Goal: Entertainment & Leisure: Browse casually

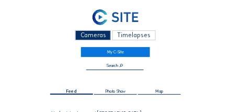
click at [59, 40] on div "Cameras Timelapses" at bounding box center [115, 36] width 173 height 13
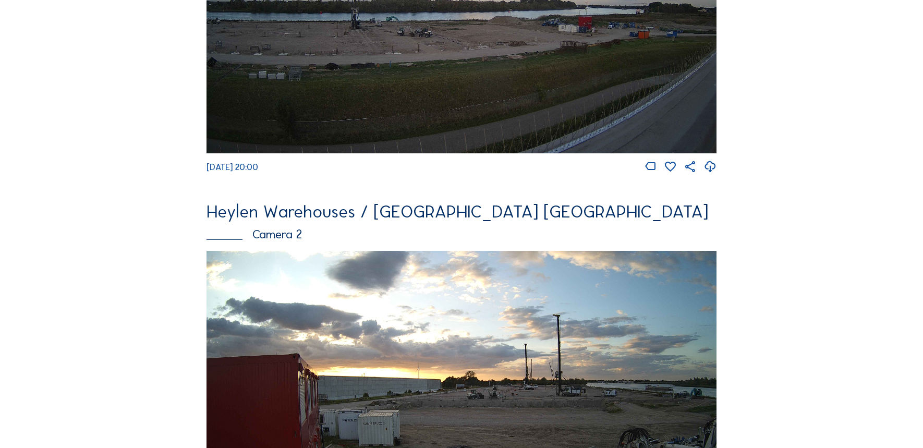
scroll to position [365, 0]
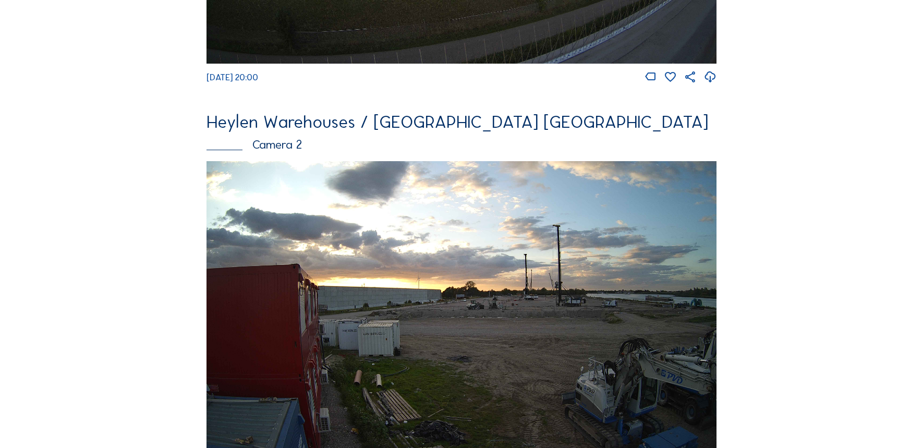
click at [230, 111] on img at bounding box center [462, 304] width 511 height 287
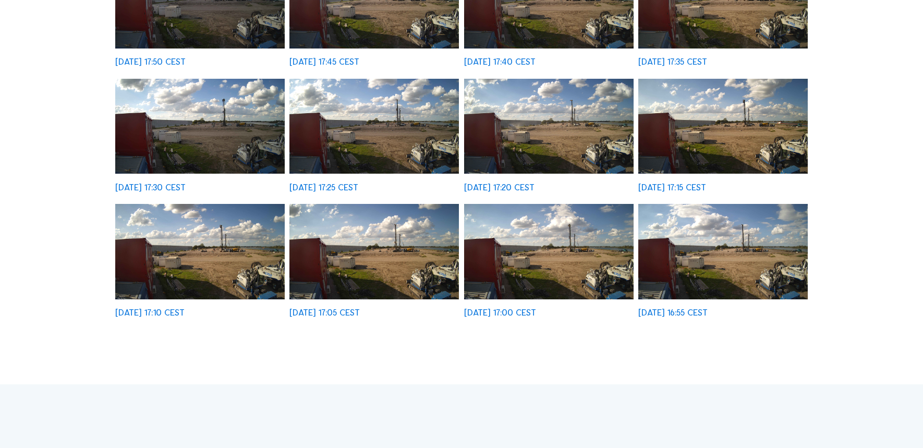
scroll to position [365, 0]
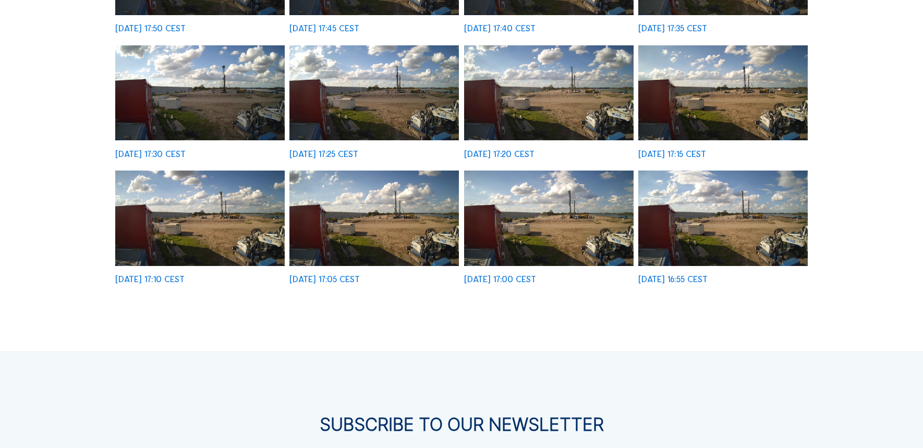
click at [230, 111] on img at bounding box center [549, 218] width 170 height 95
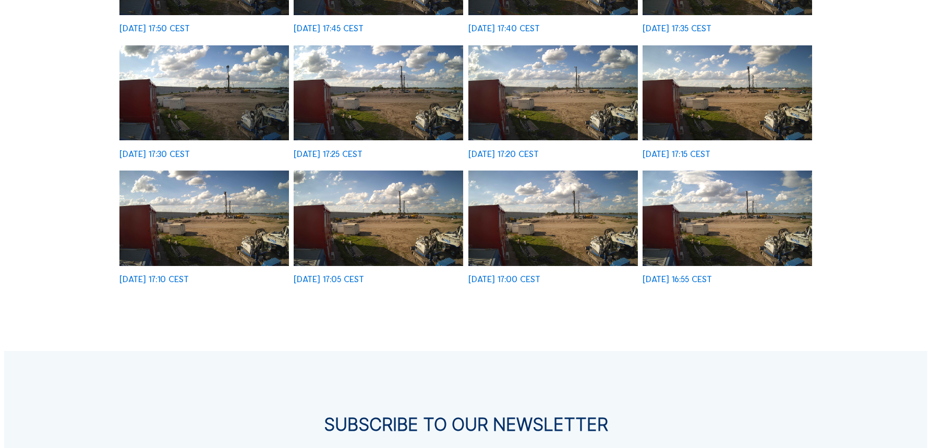
scroll to position [366, 0]
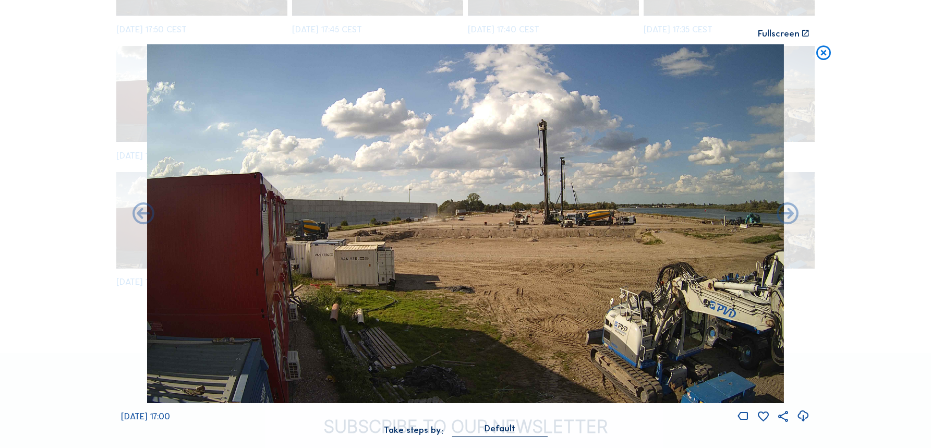
click at [230, 55] on icon at bounding box center [824, 53] width 18 height 18
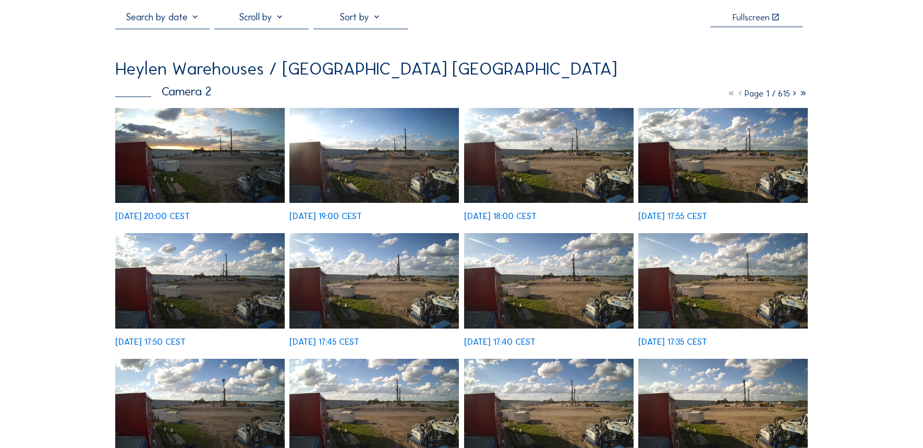
scroll to position [0, 0]
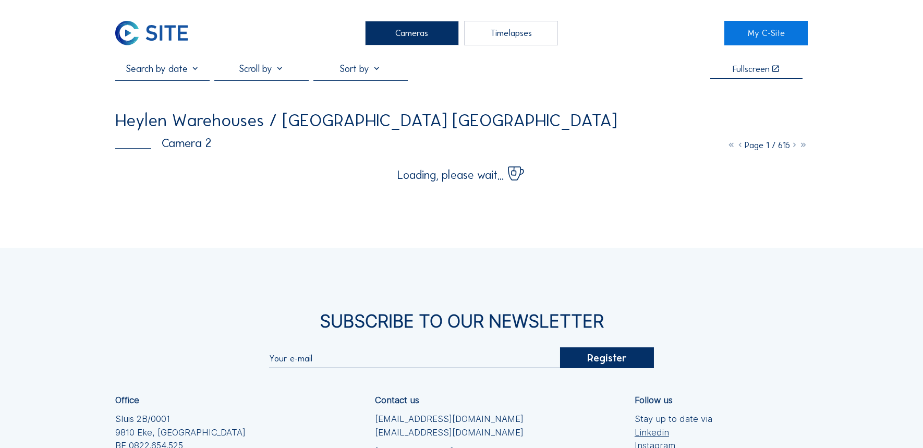
click at [230, 25] on div "Cameras" at bounding box center [412, 33] width 94 height 25
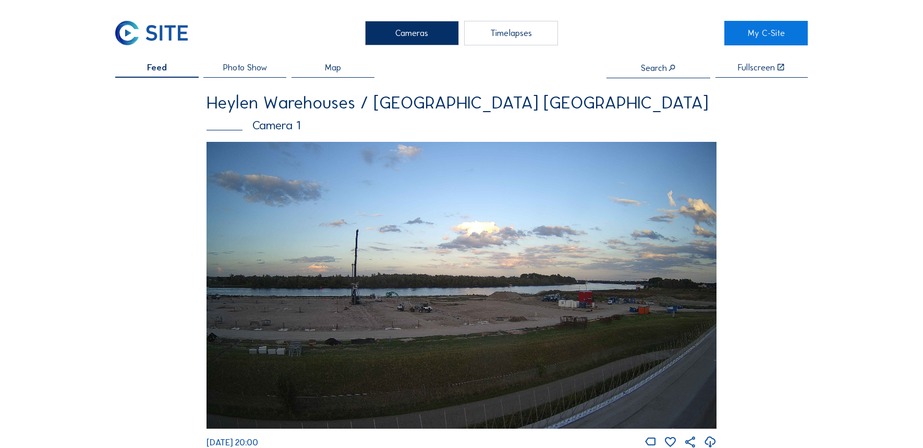
click at [230, 111] on img at bounding box center [462, 285] width 511 height 287
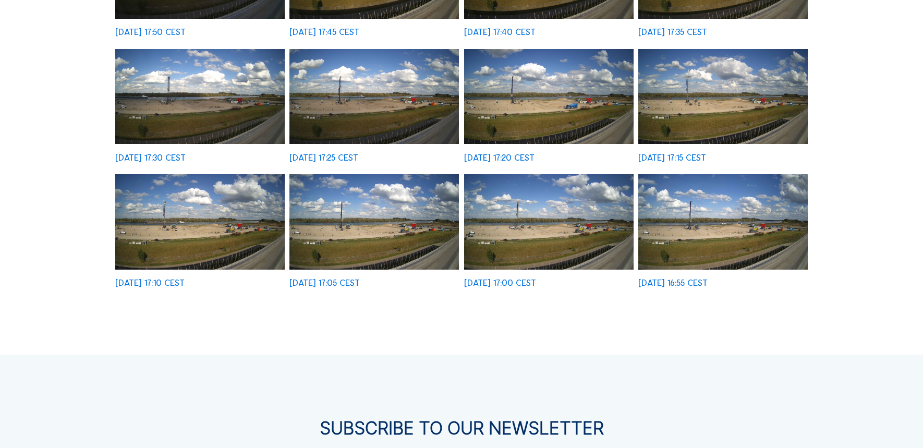
scroll to position [365, 0]
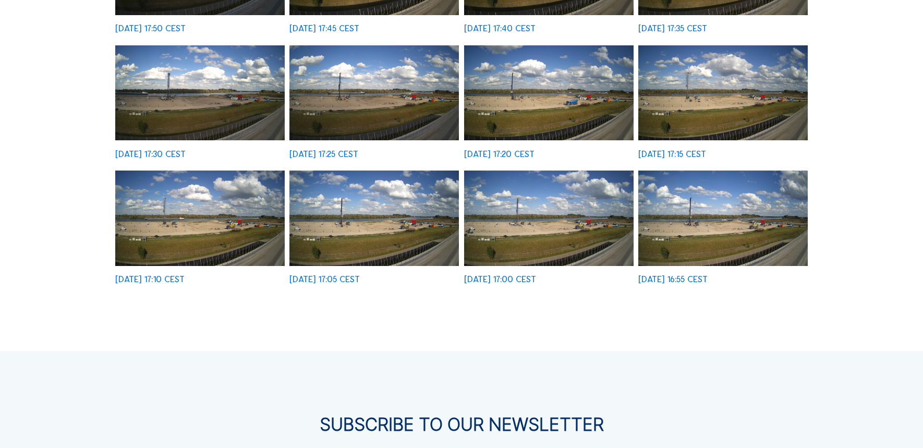
click at [230, 111] on img at bounding box center [374, 218] width 170 height 95
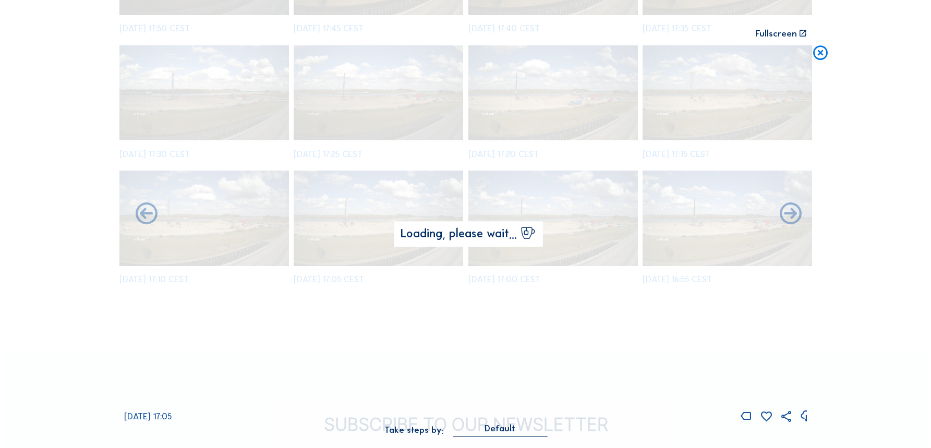
scroll to position [366, 0]
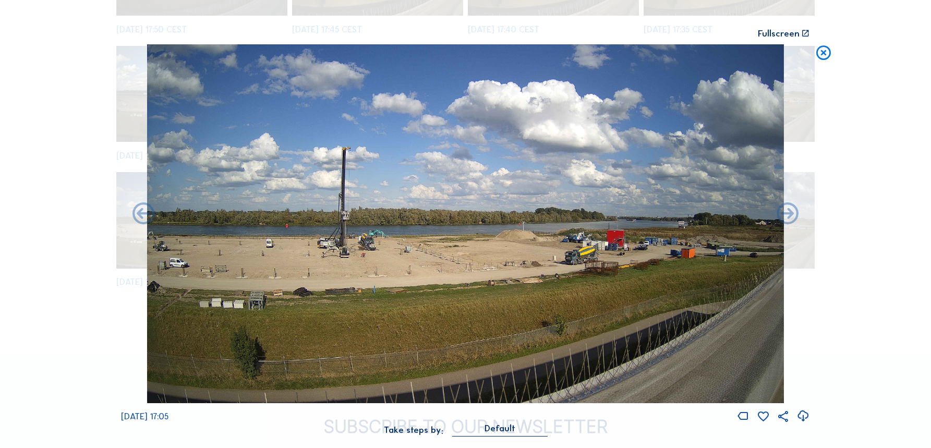
click at [230, 59] on icon at bounding box center [824, 53] width 18 height 18
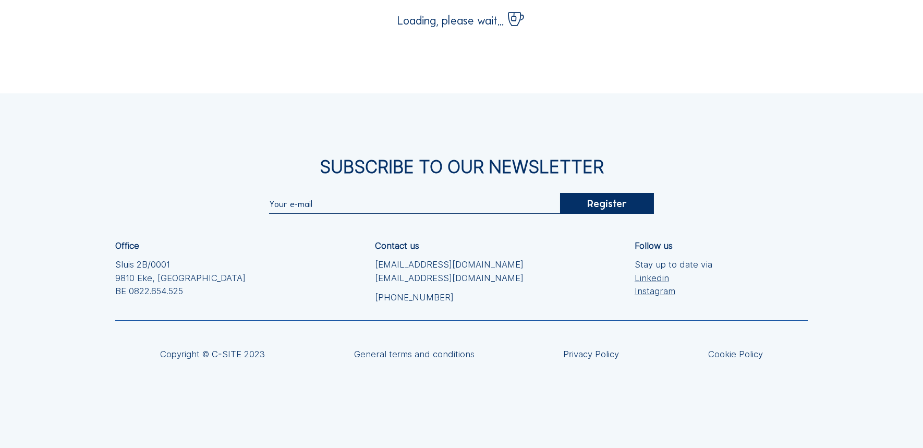
scroll to position [0, 0]
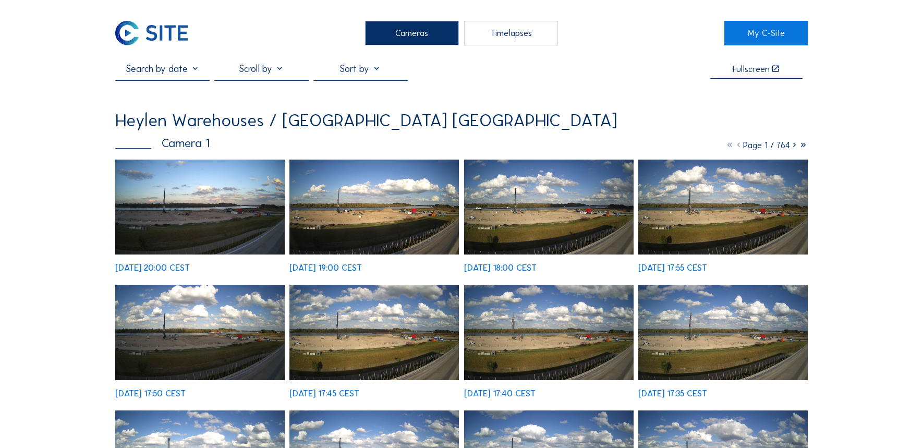
click at [230, 39] on div "Cameras" at bounding box center [412, 33] width 94 height 25
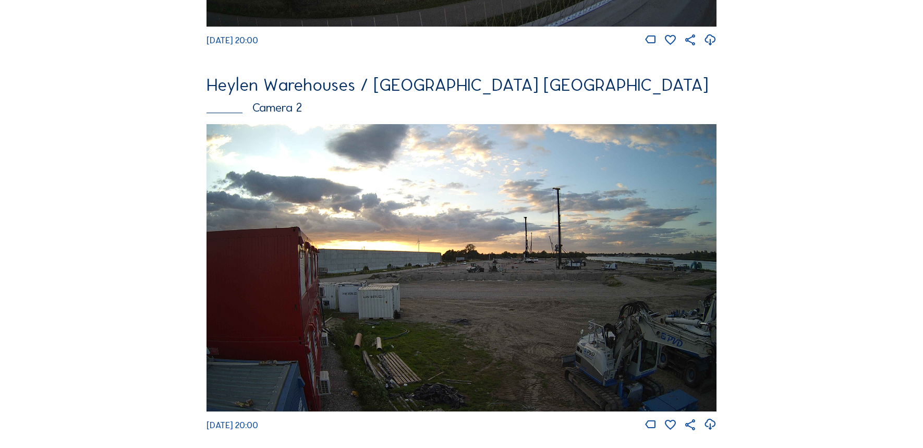
scroll to position [417, 0]
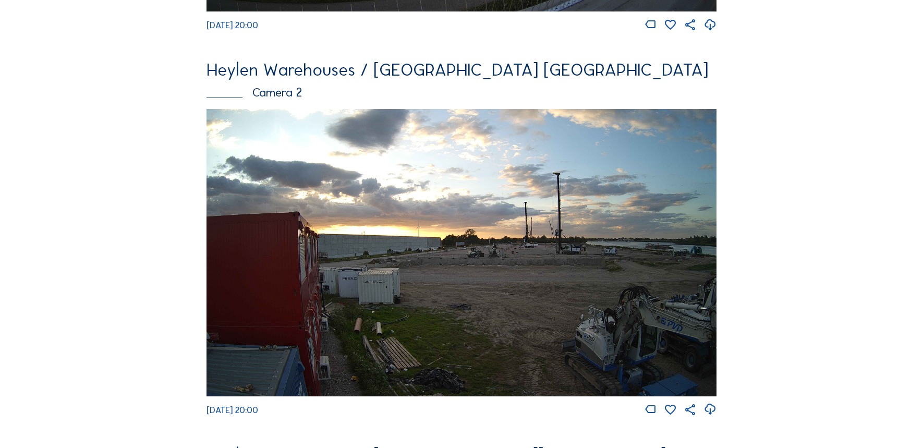
click at [230, 111] on img at bounding box center [462, 252] width 511 height 287
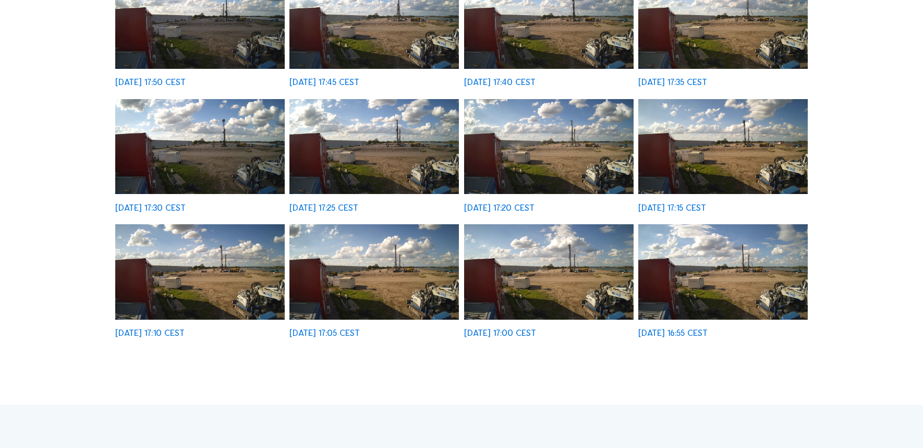
scroll to position [104, 0]
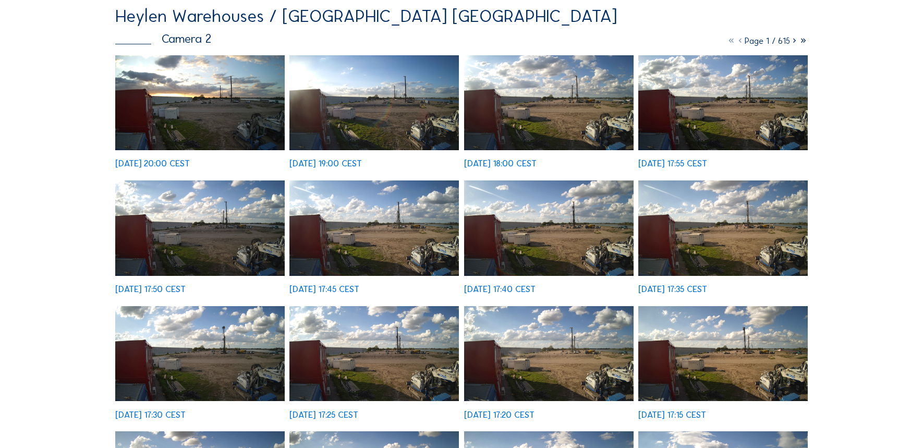
click at [230, 41] on icon at bounding box center [794, 40] width 9 height 10
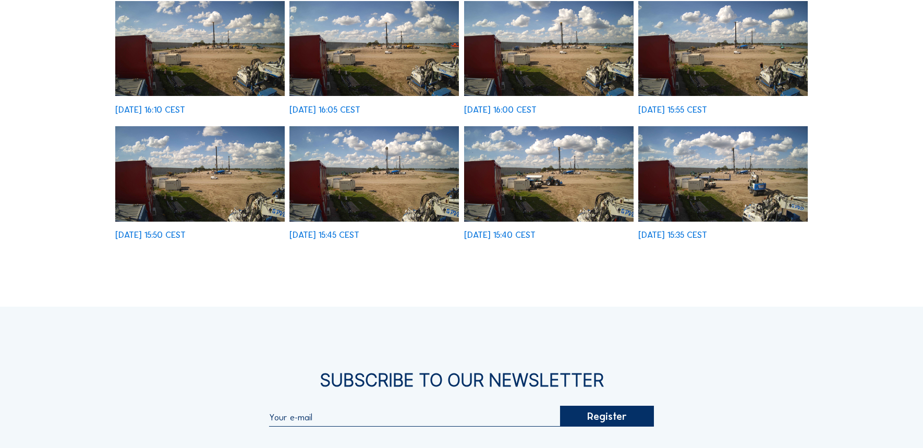
scroll to position [417, 0]
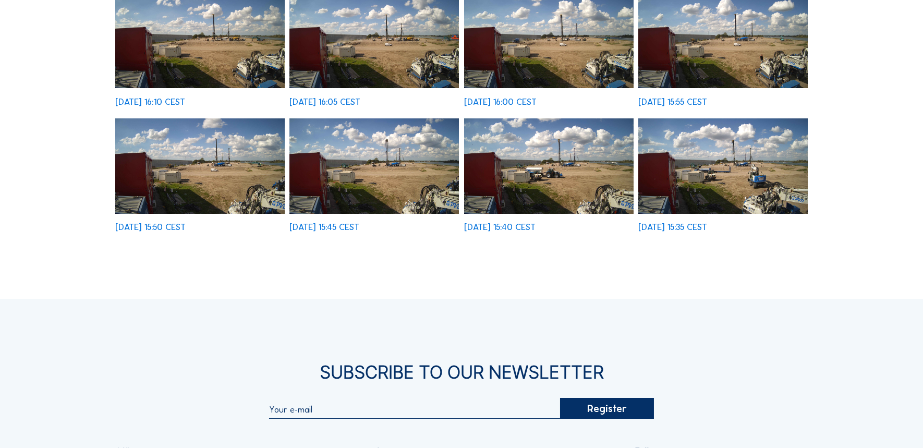
click at [230, 111] on img at bounding box center [723, 165] width 170 height 95
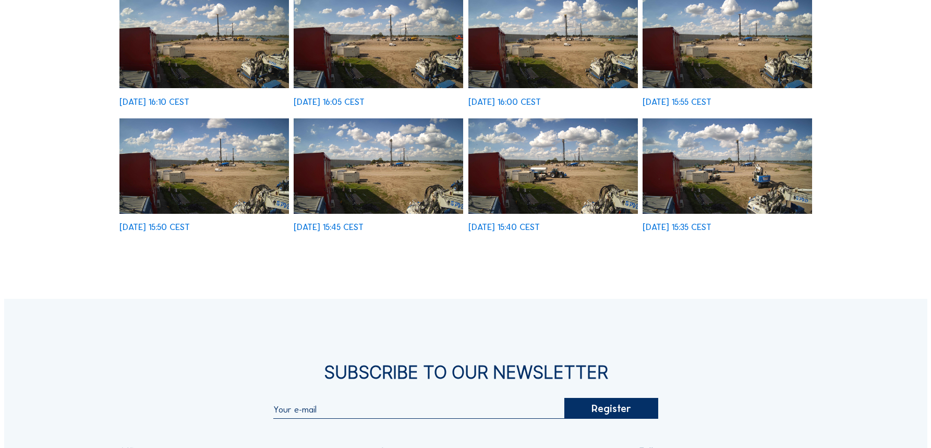
scroll to position [419, 0]
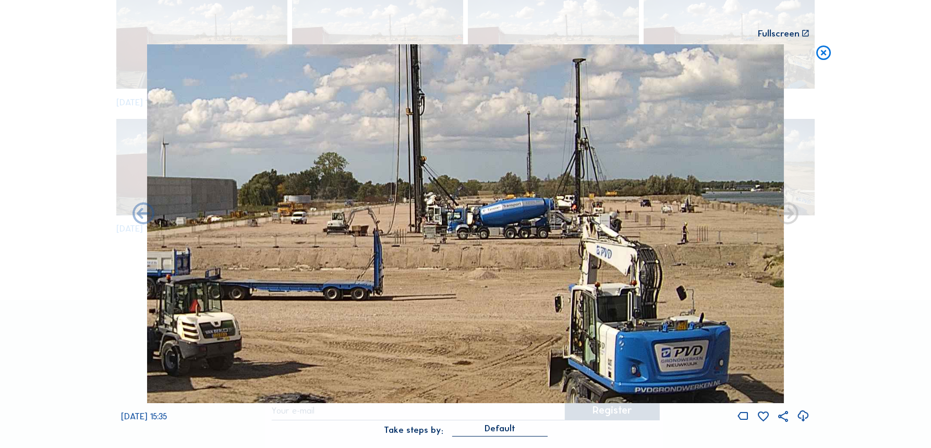
click at [230, 111] on img at bounding box center [465, 223] width 637 height 358
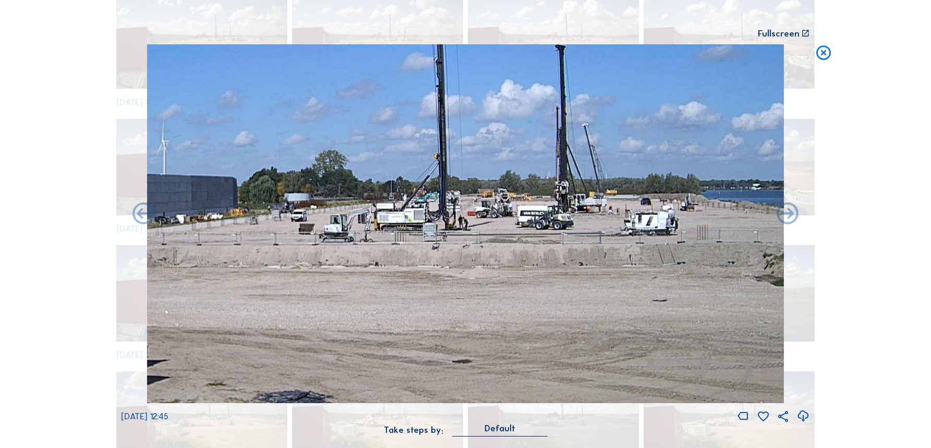
click at [230, 51] on icon at bounding box center [824, 53] width 18 height 18
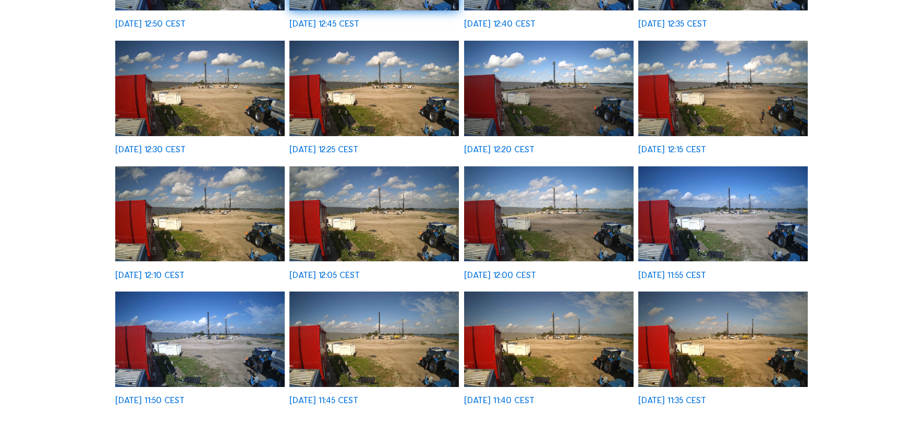
scroll to position [417, 0]
